Goal: Task Accomplishment & Management: Use online tool/utility

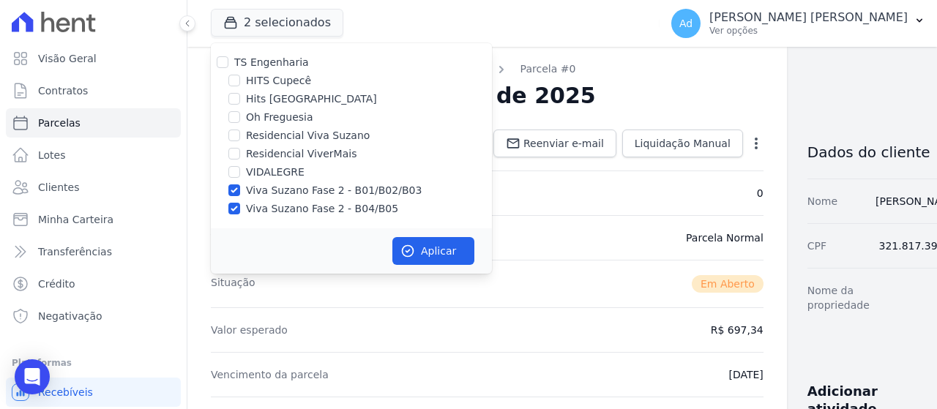
click at [248, 193] on label "Viva Suzano Fase 2 - B01/B02/B03" at bounding box center [334, 190] width 176 height 15
click at [240, 193] on input "Viva Suzano Fase 2 - B01/B02/B03" at bounding box center [234, 191] width 12 height 12
checkbox input "false"
click at [244, 212] on div "Viva Suzano Fase 2 - B04/B05" at bounding box center [351, 208] width 281 height 15
click at [254, 208] on label "Viva Suzano Fase 2 - B04/B05" at bounding box center [322, 208] width 152 height 15
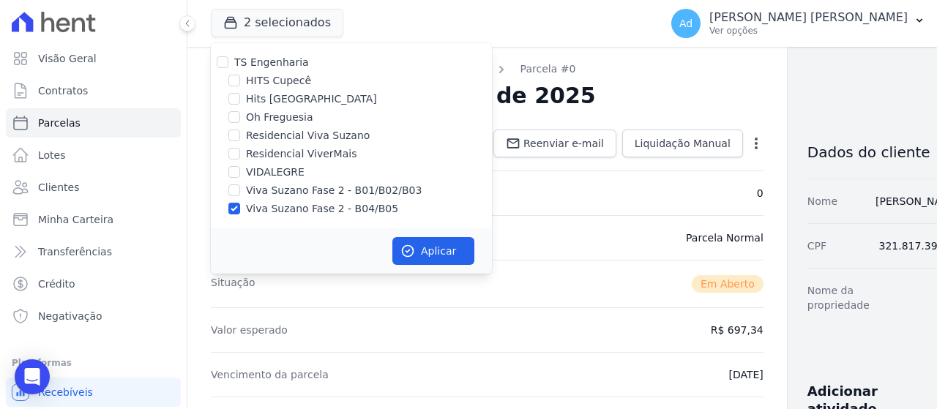
click at [240, 208] on input "Viva Suzano Fase 2 - B04/B05" at bounding box center [234, 209] width 12 height 12
checkbox input "false"
click at [266, 171] on label "VIDALEGRE" at bounding box center [275, 172] width 59 height 15
click at [240, 171] on input "VIDALEGRE" at bounding box center [234, 172] width 12 height 12
checkbox input "true"
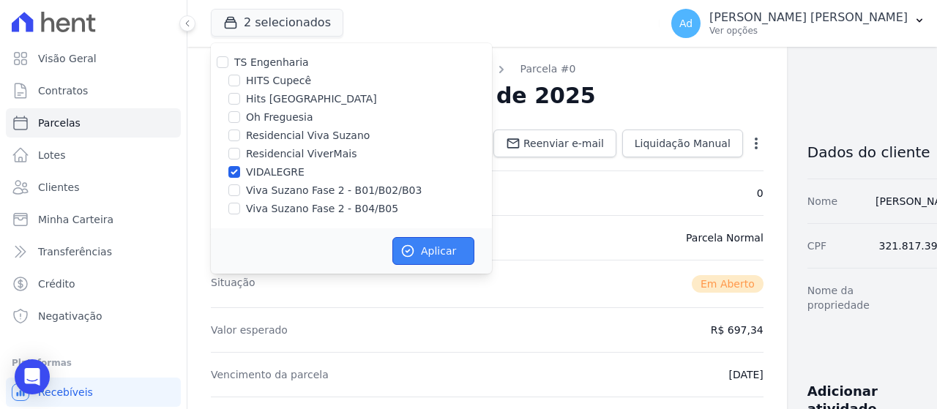
click at [433, 250] on button "Aplicar" at bounding box center [434, 251] width 82 height 28
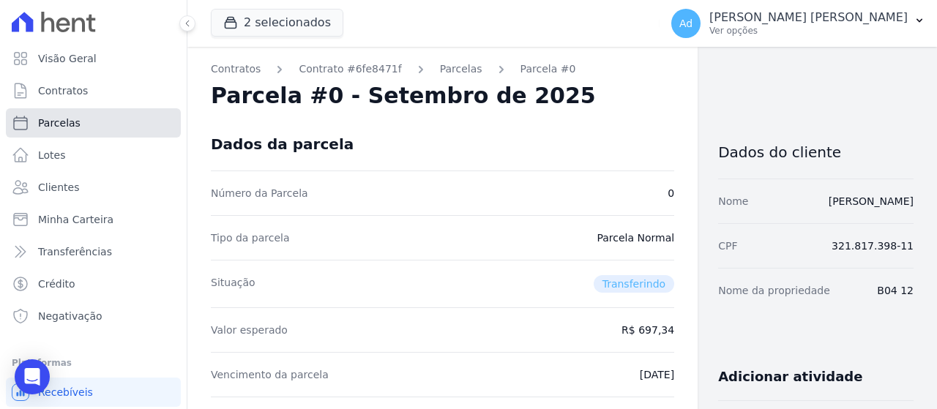
click at [94, 119] on link "Parcelas" at bounding box center [93, 122] width 175 height 29
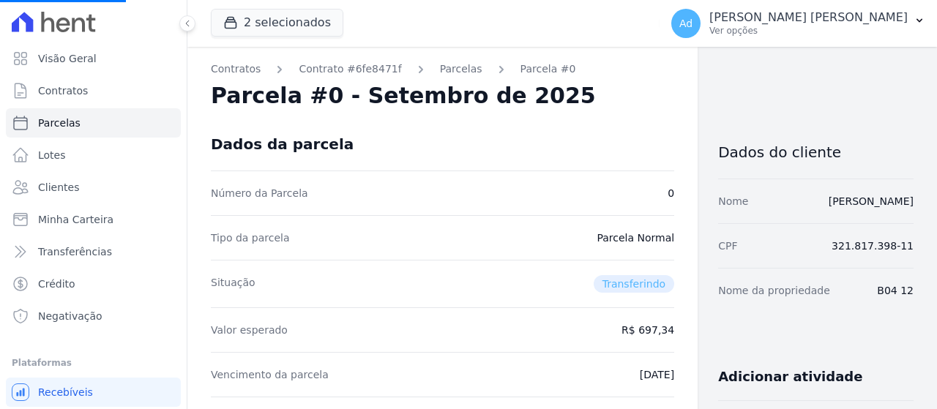
select select
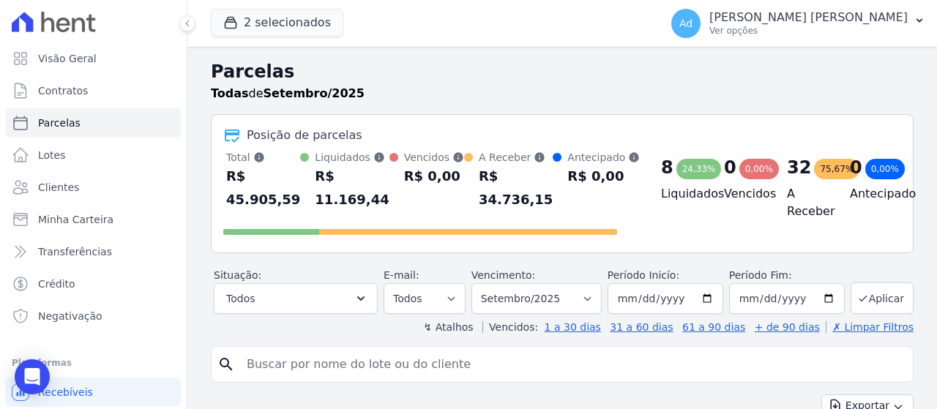
click at [341, 362] on input "search" at bounding box center [572, 364] width 669 height 29
type input "[PERSON_NAME]"
select select
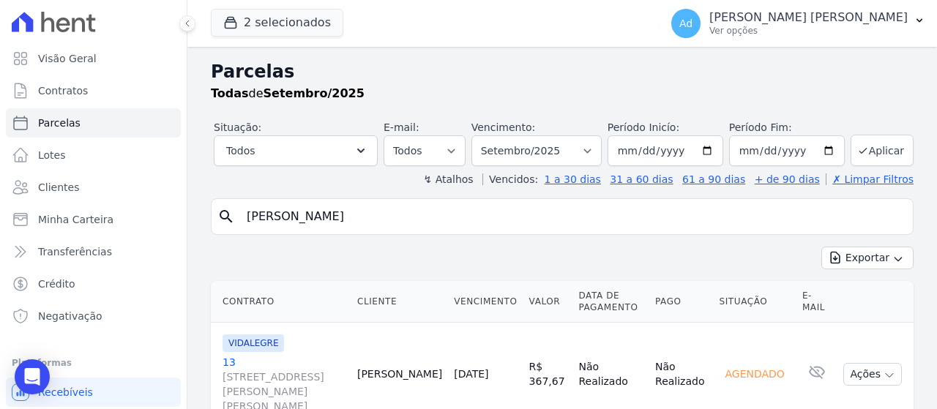
scroll to position [62, 0]
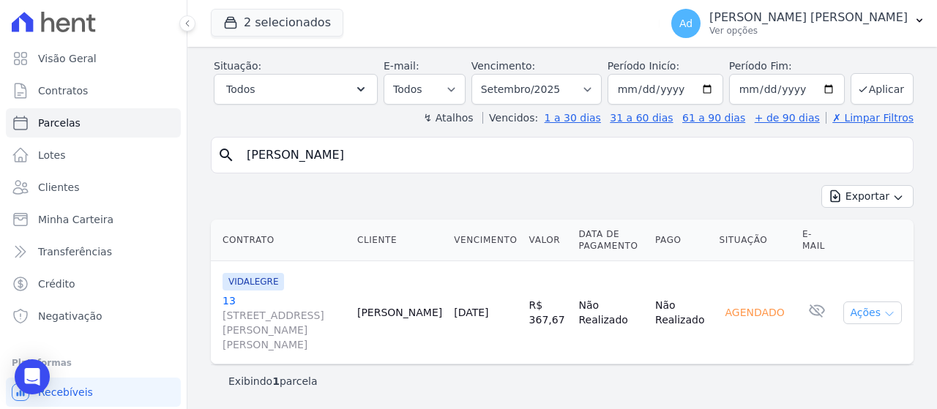
click at [852, 312] on button "Ações" at bounding box center [873, 313] width 59 height 23
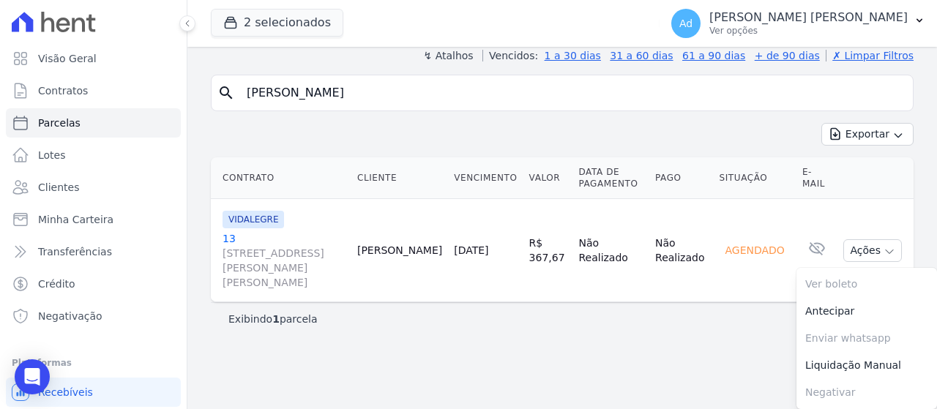
click at [650, 323] on div "Exibindo 1 parcela" at bounding box center [562, 319] width 668 height 15
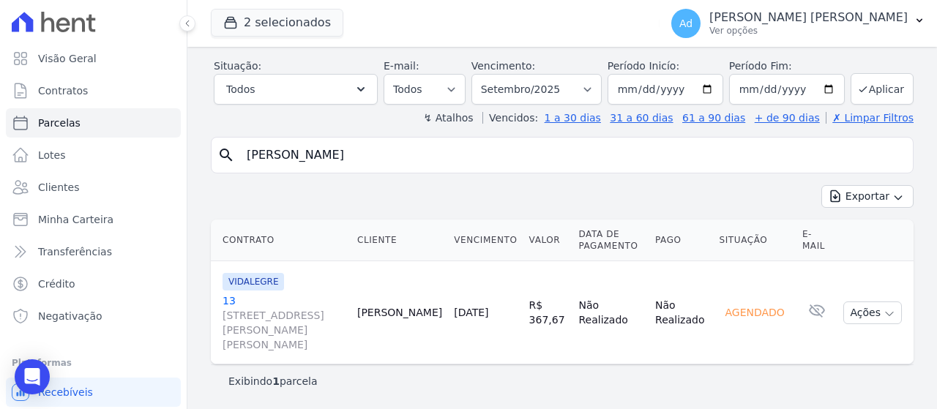
click at [228, 304] on link "13 [STREET_ADDRESS][PERSON_NAME][PERSON_NAME]" at bounding box center [284, 323] width 123 height 59
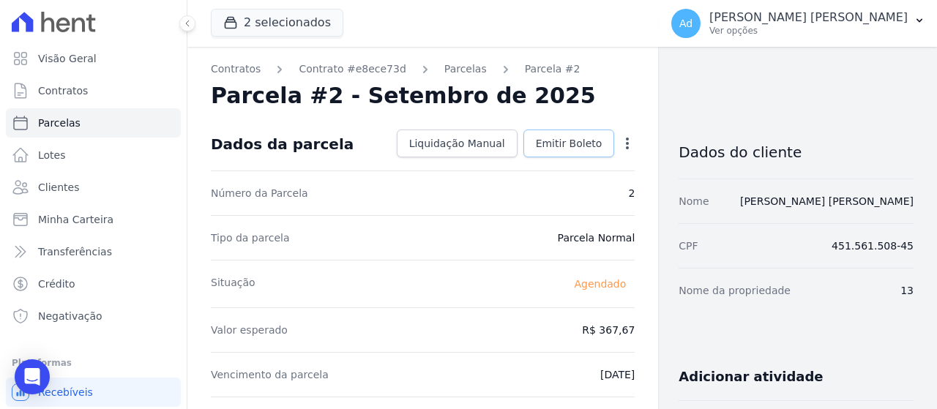
click at [567, 144] on span "Emitir Boleto" at bounding box center [569, 143] width 67 height 15
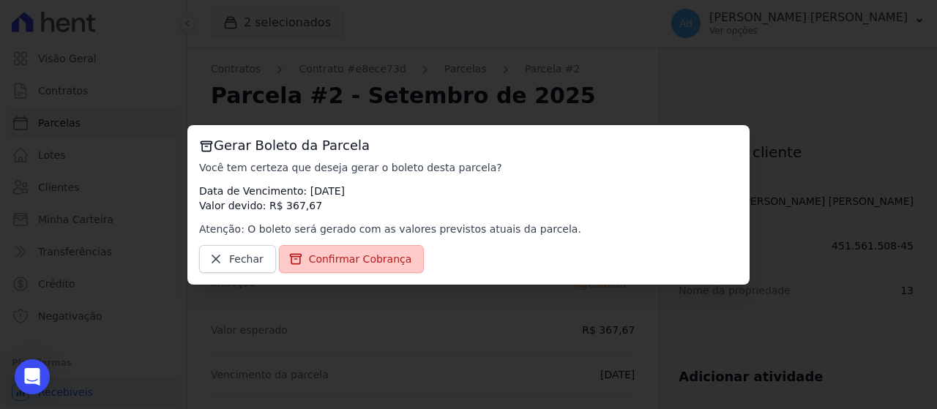
click at [388, 260] on span "Confirmar Cobrança" at bounding box center [360, 259] width 103 height 15
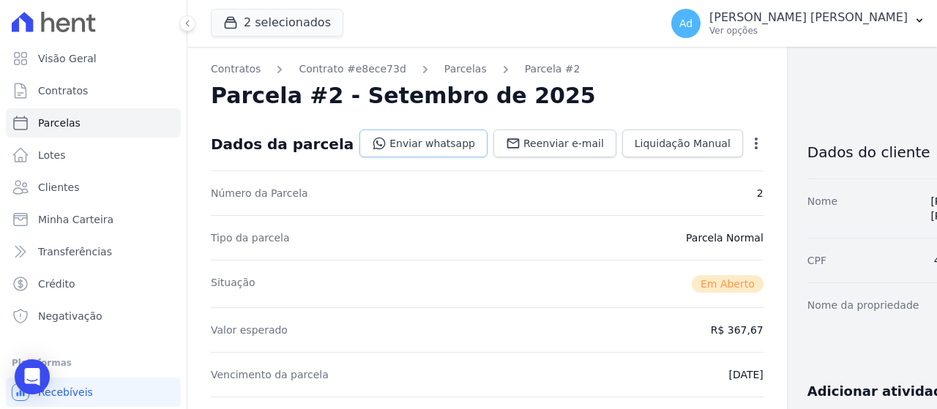
click at [412, 146] on link "Enviar whatsapp" at bounding box center [424, 144] width 128 height 28
